Goal: Task Accomplishment & Management: Complete application form

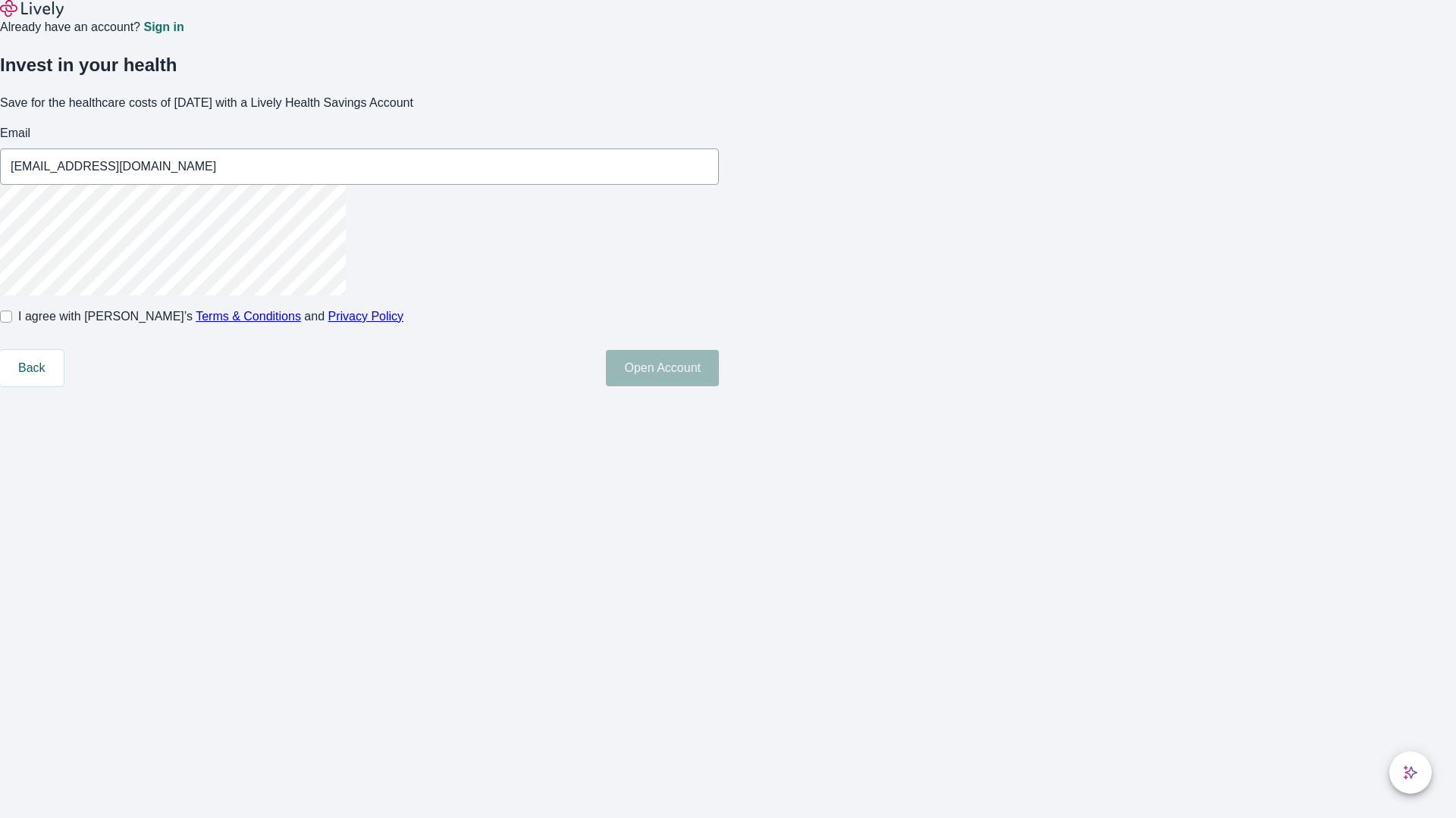
click at [12, 323] on input "I agree with Lively’s Terms & Conditions and Privacy Policy" at bounding box center [6, 317] width 12 height 12
checkbox input "true"
click at [719, 386] on button "Open Account" at bounding box center [662, 368] width 113 height 36
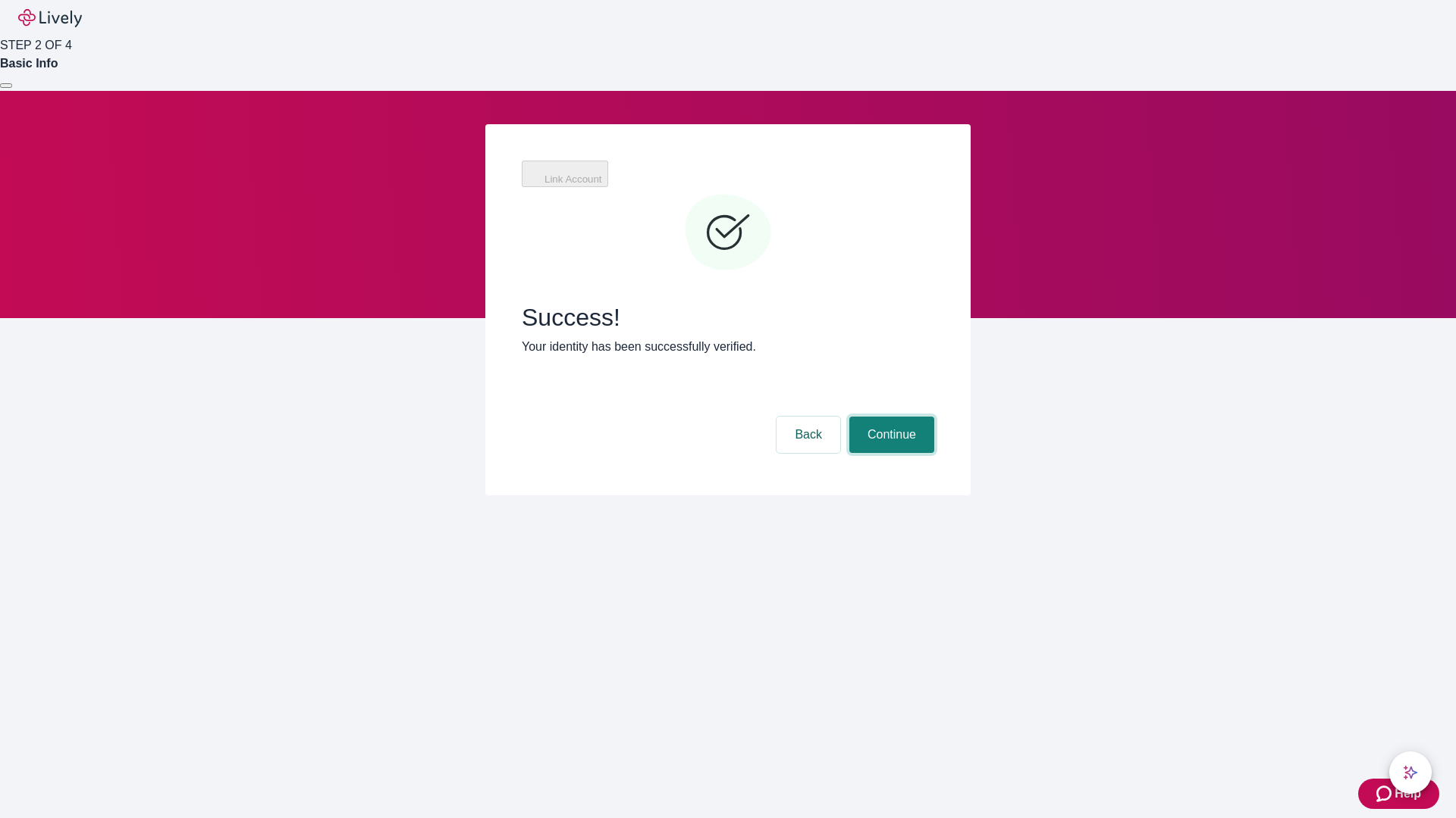
click at [890, 417] on button "Continue" at bounding box center [891, 434] width 85 height 36
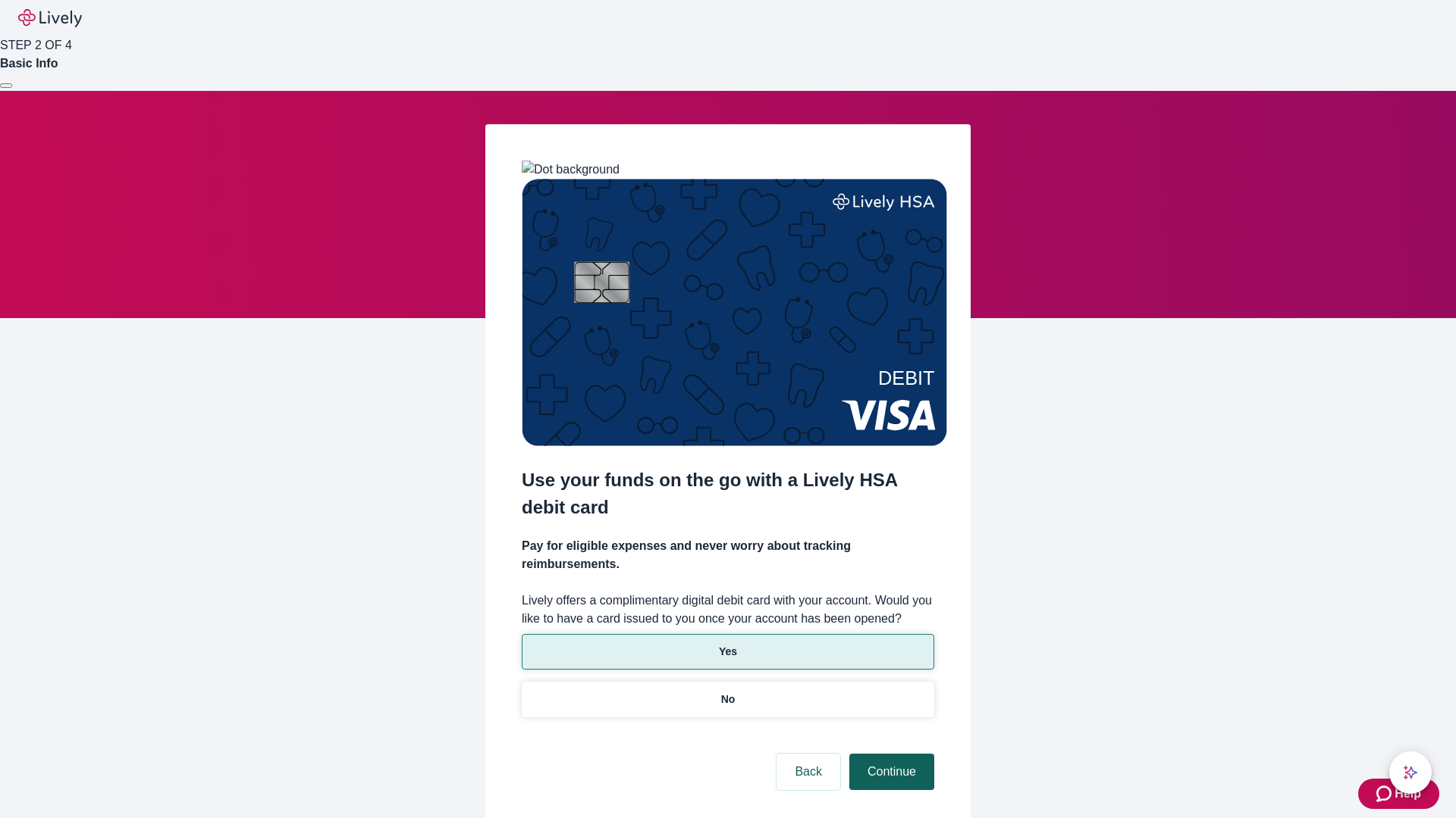
click at [727, 692] on p "No" at bounding box center [728, 700] width 14 height 16
click at [890, 754] on button "Continue" at bounding box center [891, 771] width 85 height 36
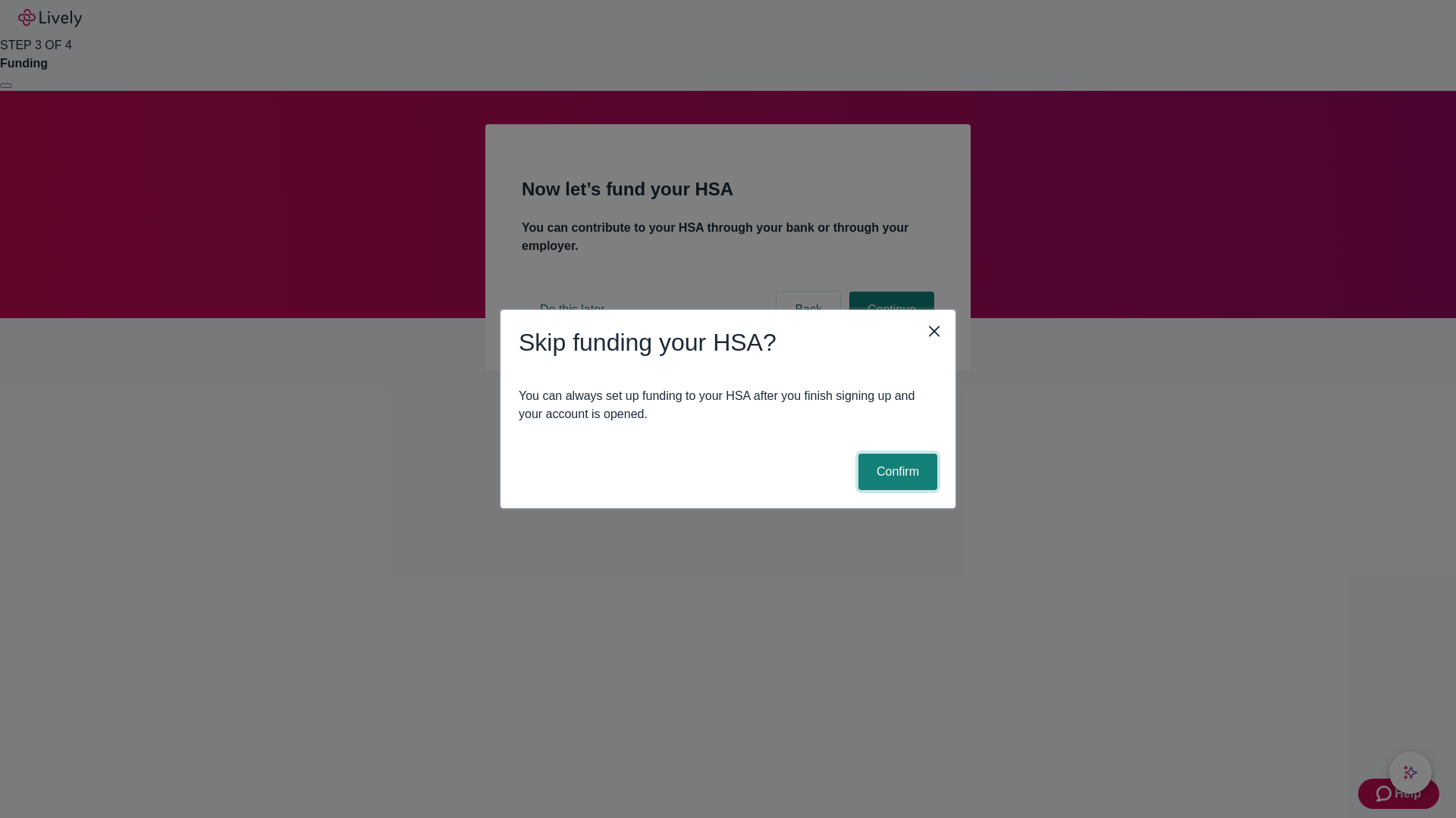
click at [896, 472] on button "Confirm" at bounding box center [897, 471] width 79 height 36
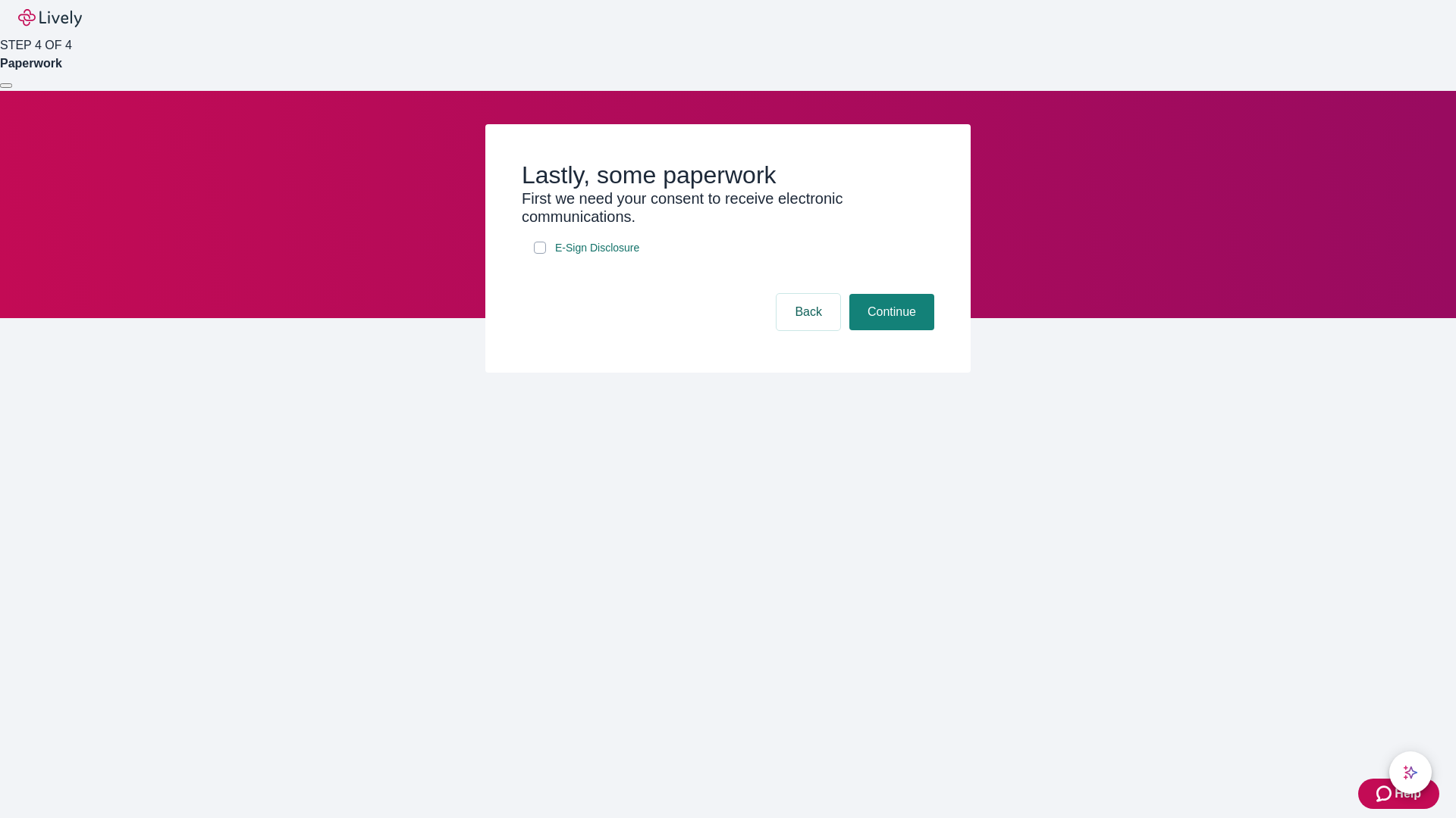
click at [540, 254] on input "E-Sign Disclosure" at bounding box center [540, 248] width 12 height 12
checkbox input "true"
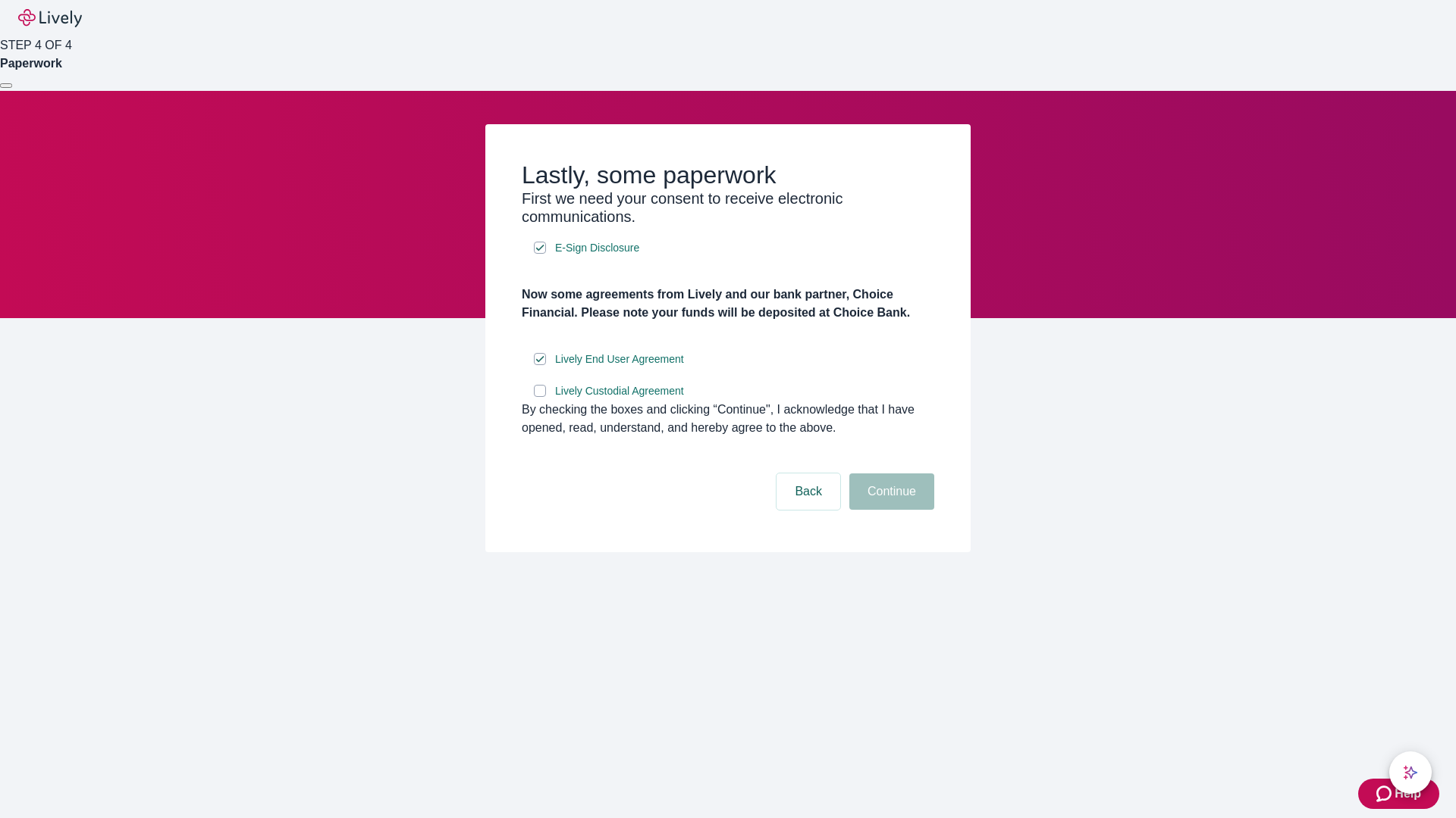
click at [540, 397] on input "Lively Custodial Agreement" at bounding box center [540, 391] width 12 height 12
checkbox input "true"
click at [890, 510] on button "Continue" at bounding box center [891, 492] width 85 height 36
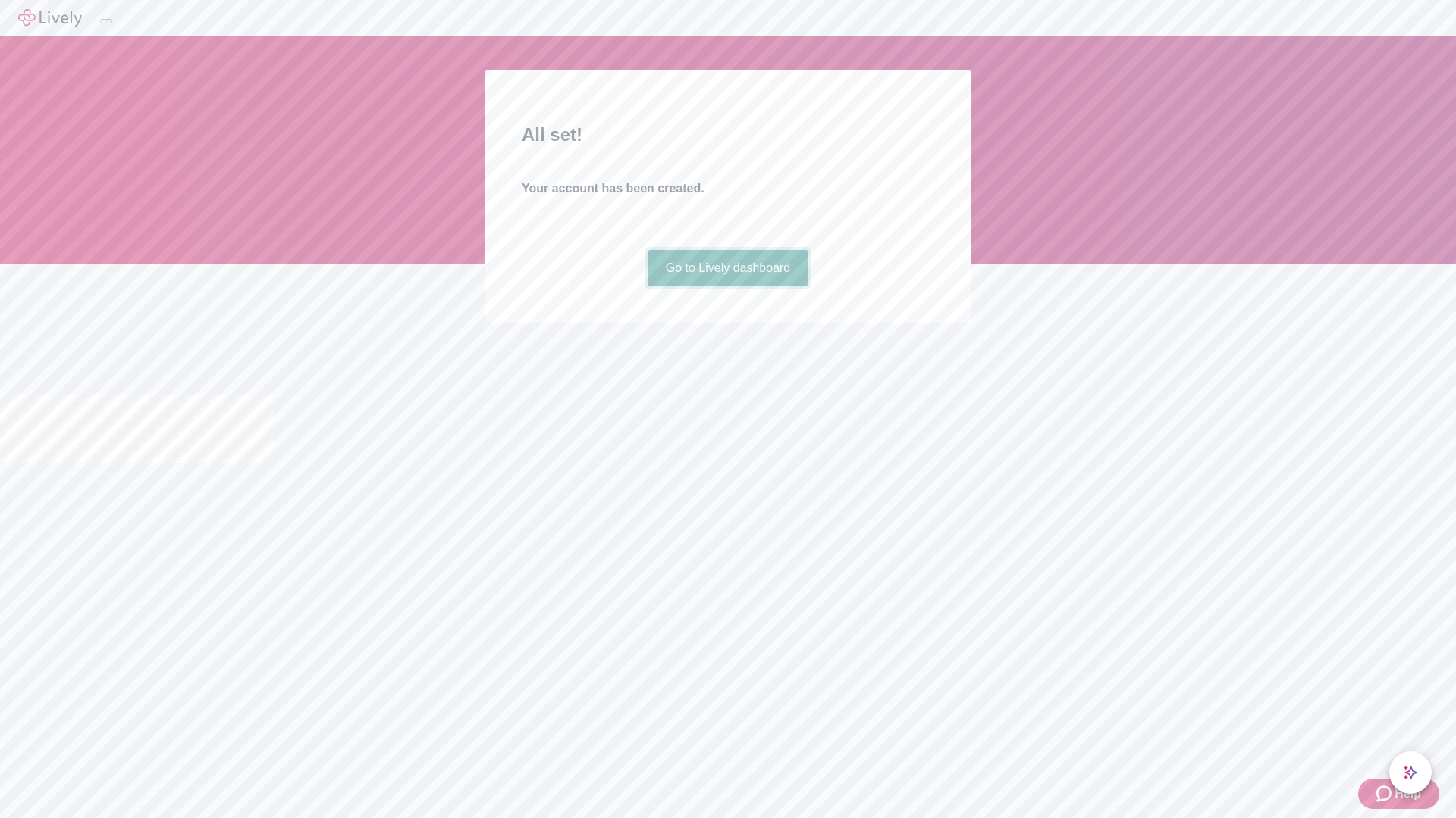
click at [727, 286] on link "Go to Lively dashboard" at bounding box center [728, 268] width 162 height 36
